Goal: Navigation & Orientation: Find specific page/section

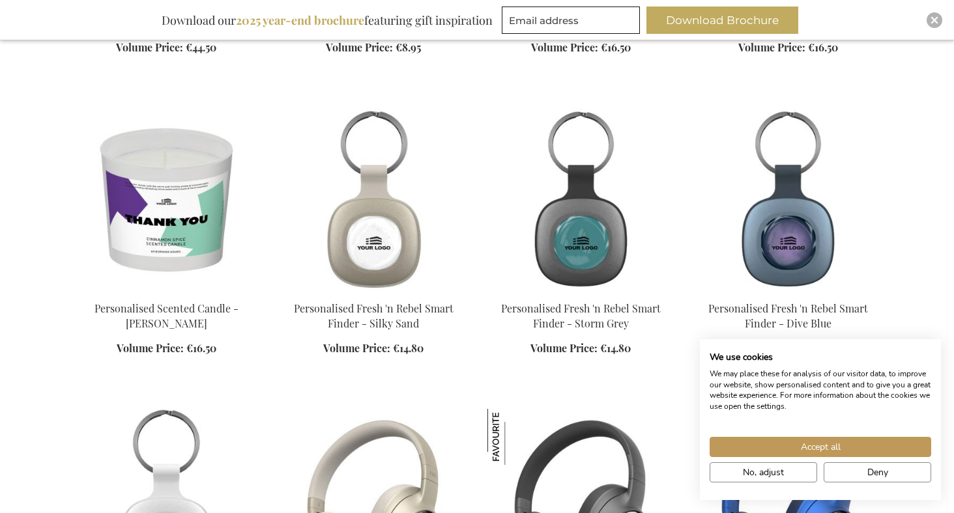
scroll to position [7094, 0]
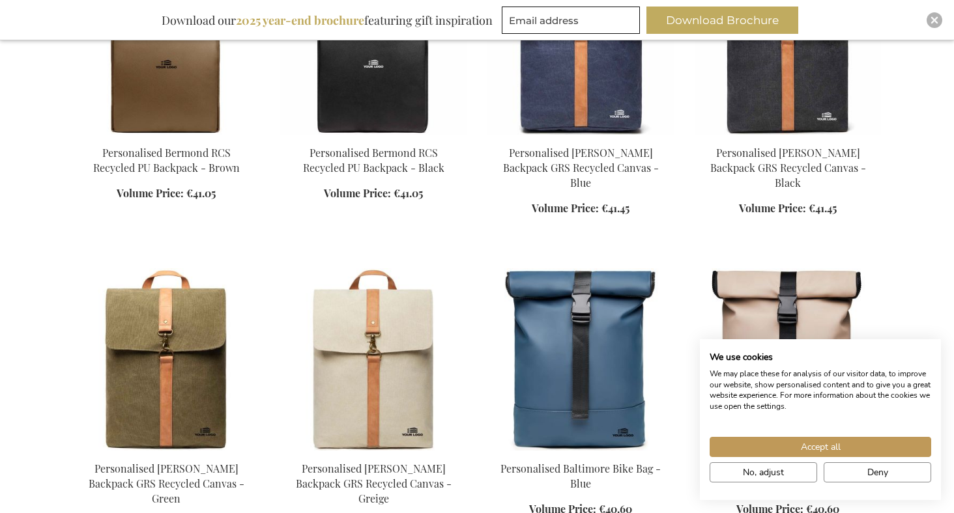
scroll to position [11810, 0]
